Goal: Navigation & Orientation: Find specific page/section

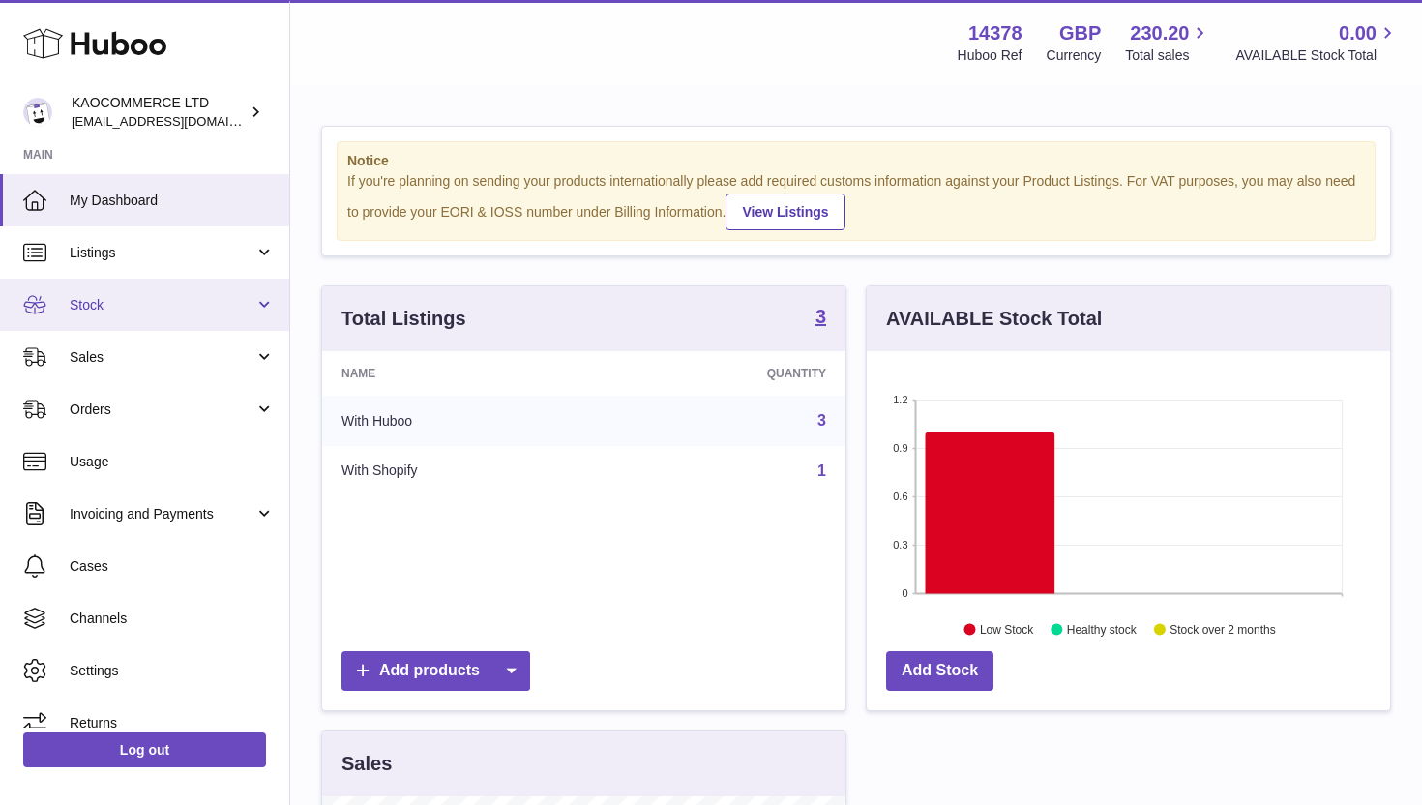
scroll to position [302, 523]
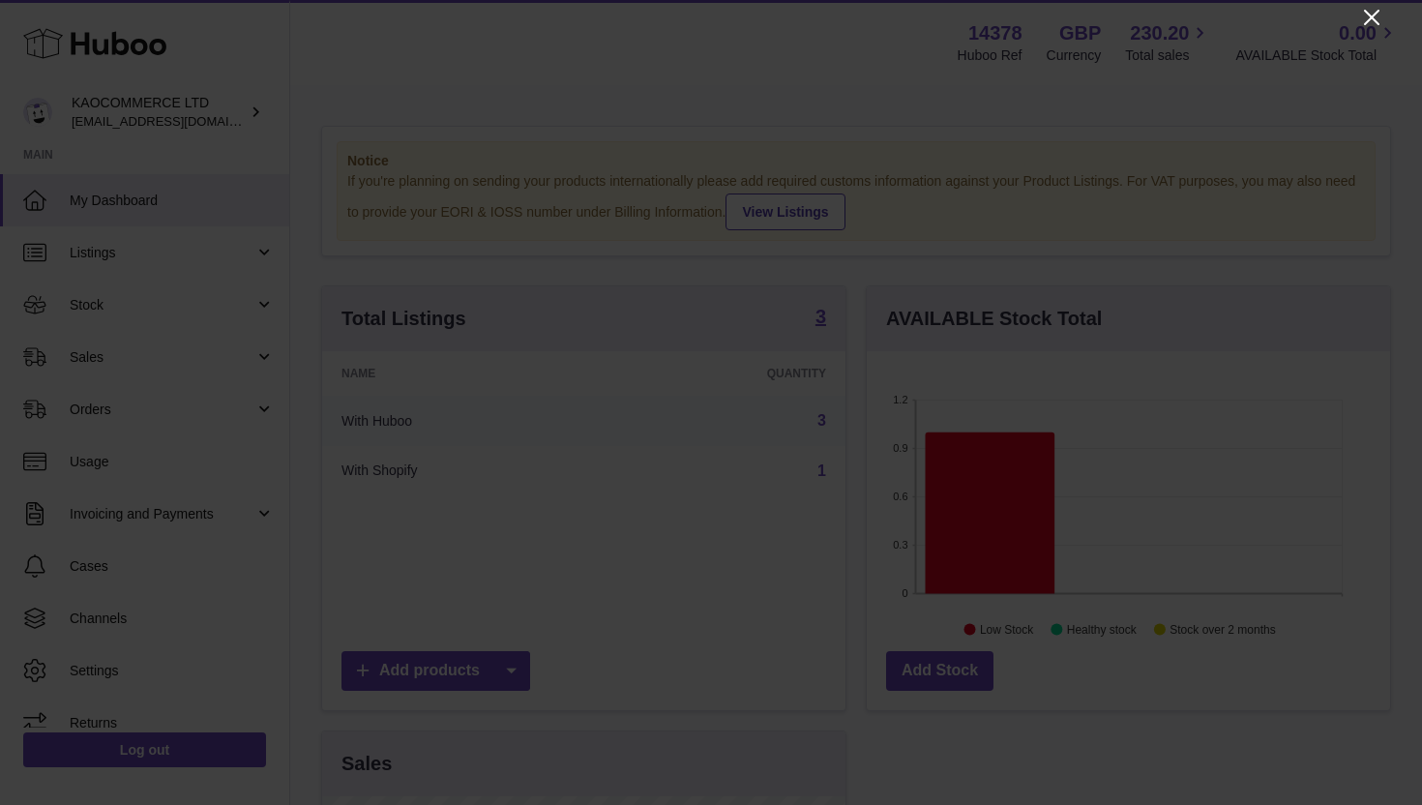
click at [1381, 9] on icon "Close" at bounding box center [1371, 17] width 23 height 23
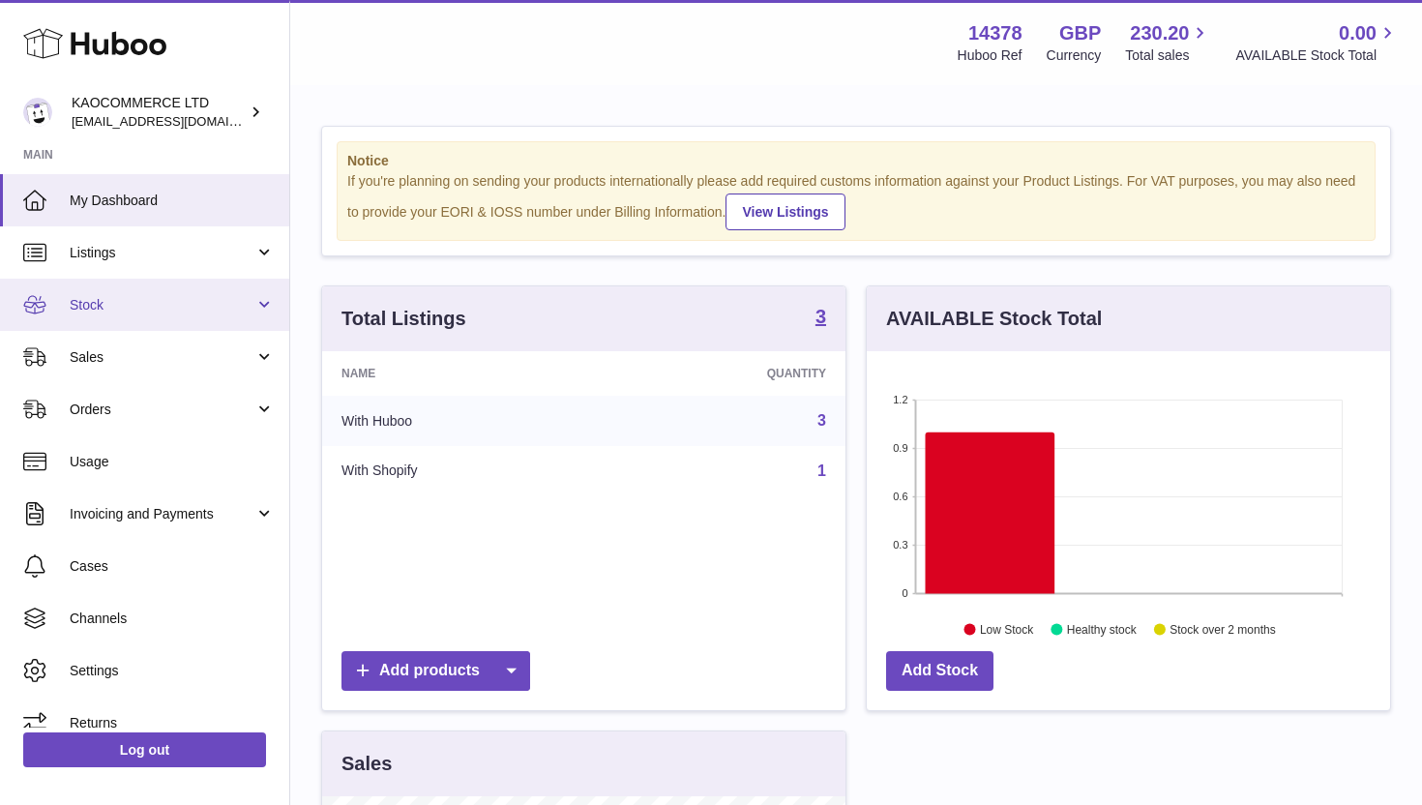
click at [227, 314] on link "Stock" at bounding box center [144, 305] width 289 height 52
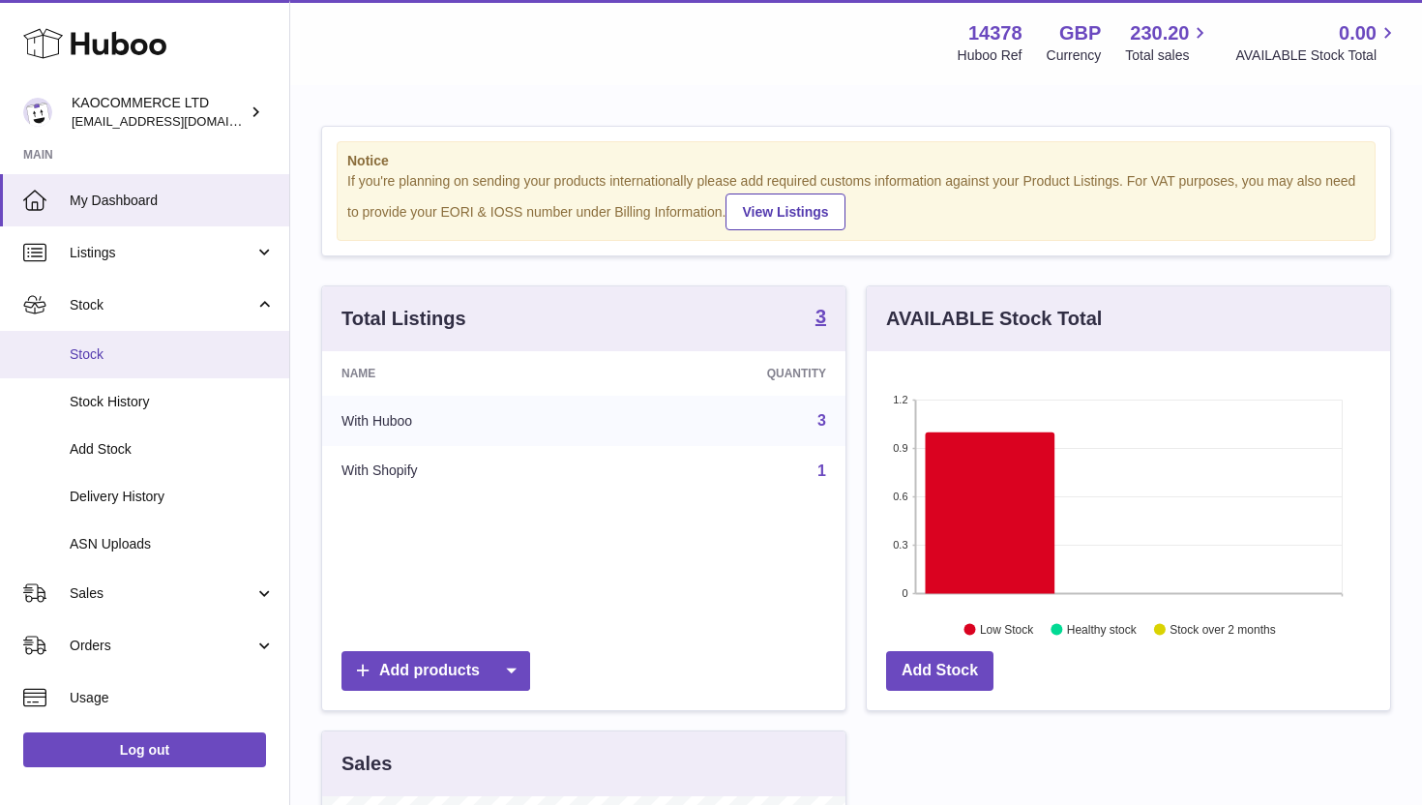
click at [186, 371] on link "Stock" at bounding box center [144, 354] width 289 height 47
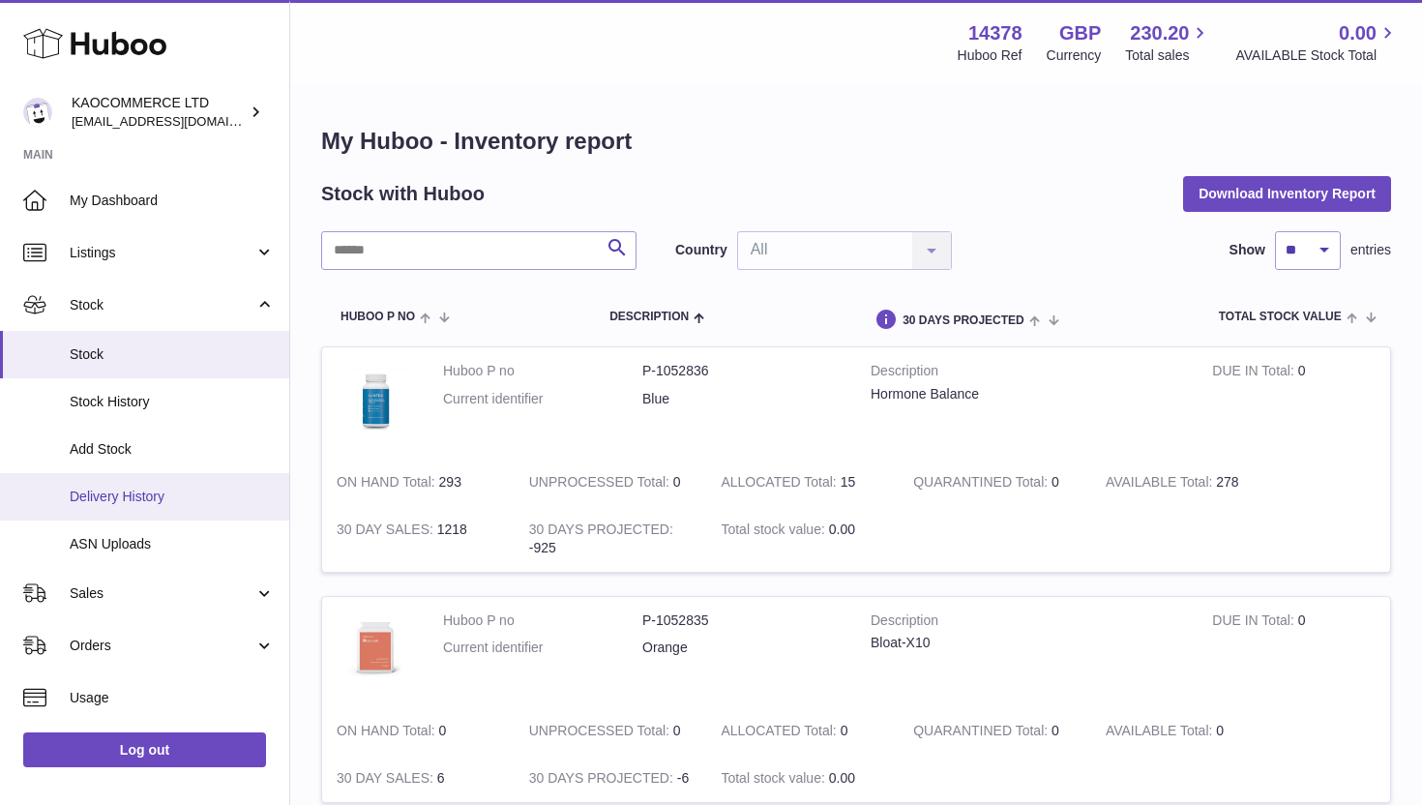
click at [192, 494] on span "Delivery History" at bounding box center [172, 496] width 205 height 18
